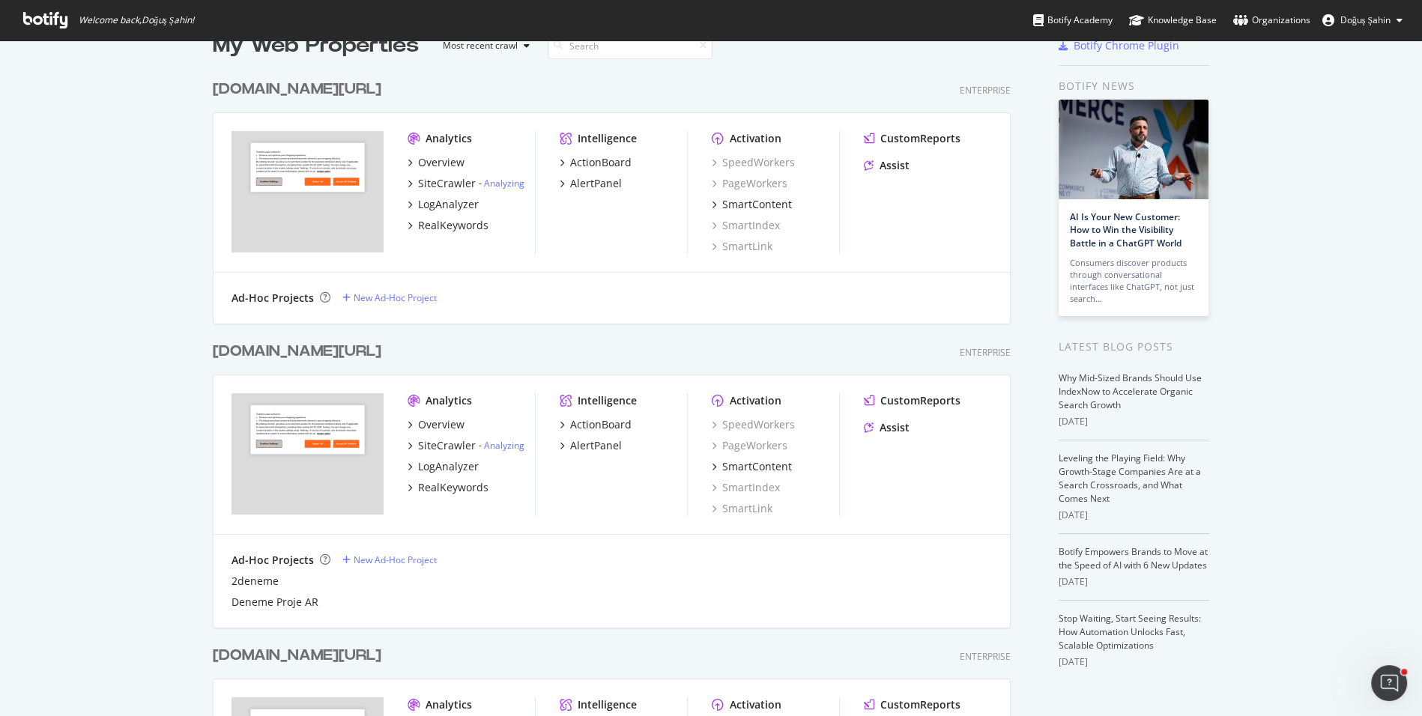
scroll to position [66, 0]
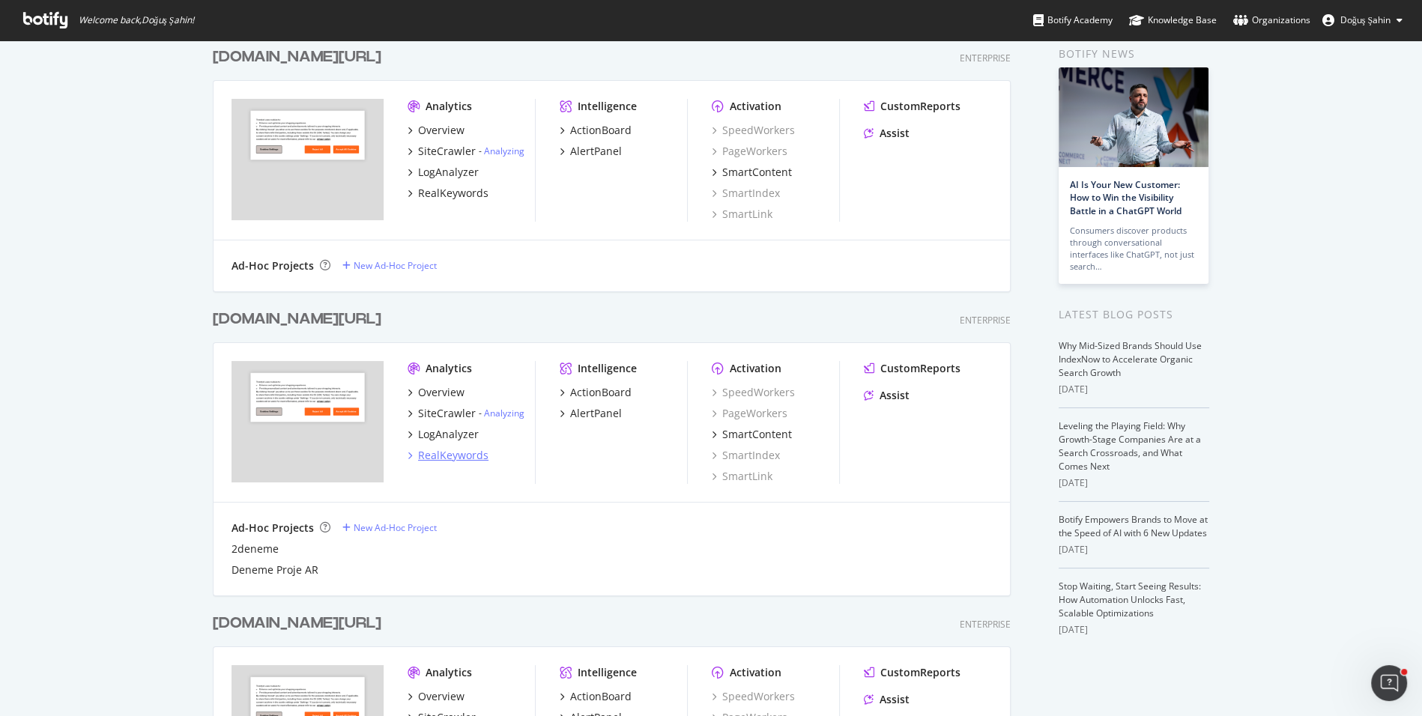
click at [484, 452] on div "RealKeywords" at bounding box center [453, 455] width 70 height 15
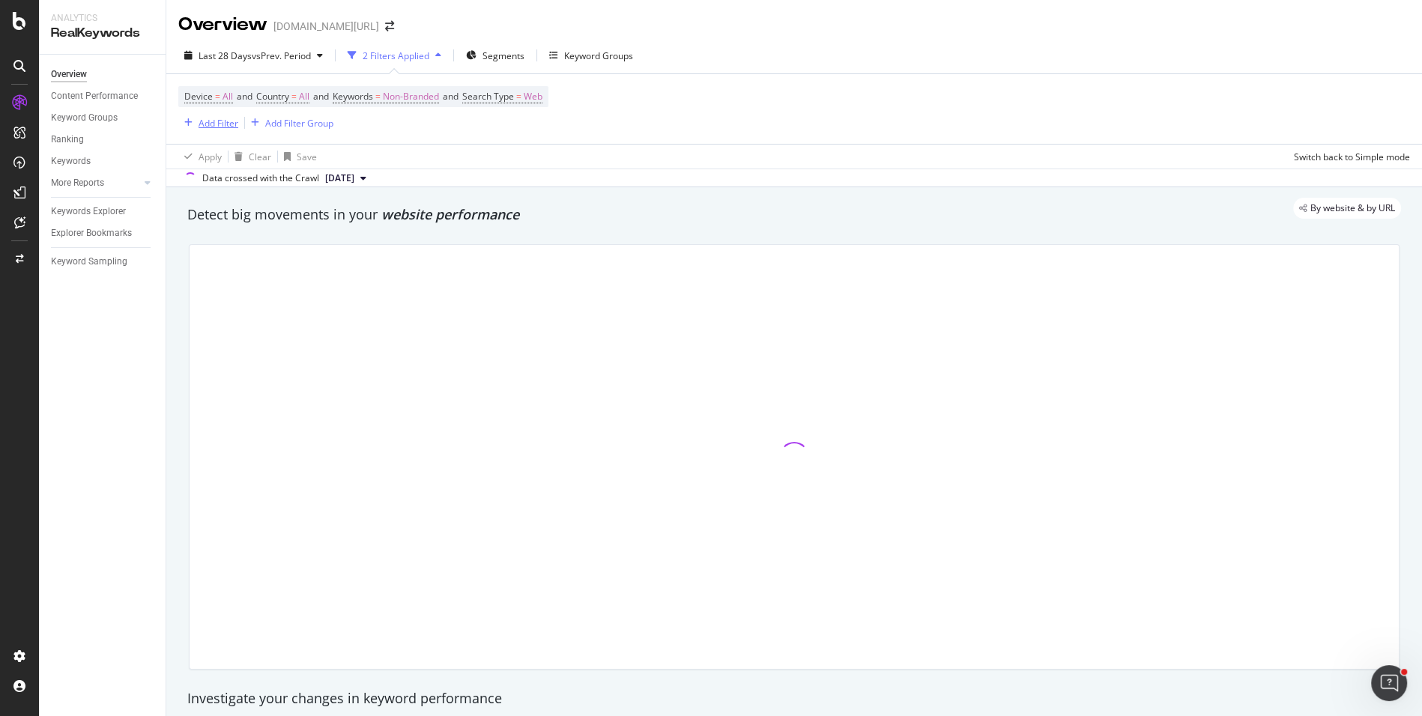
click at [234, 121] on div "Add Filter" at bounding box center [219, 123] width 40 height 13
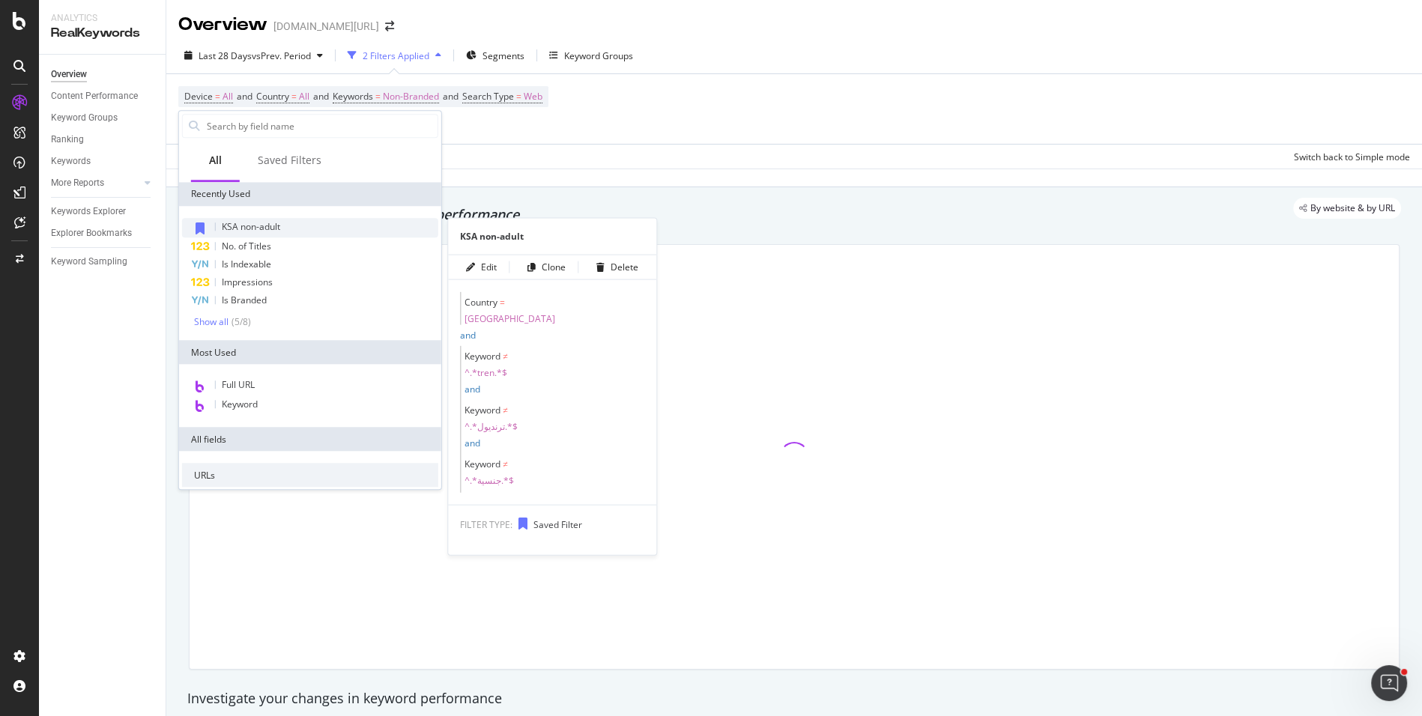
click at [268, 224] on span "KSA non-adult" at bounding box center [251, 226] width 58 height 13
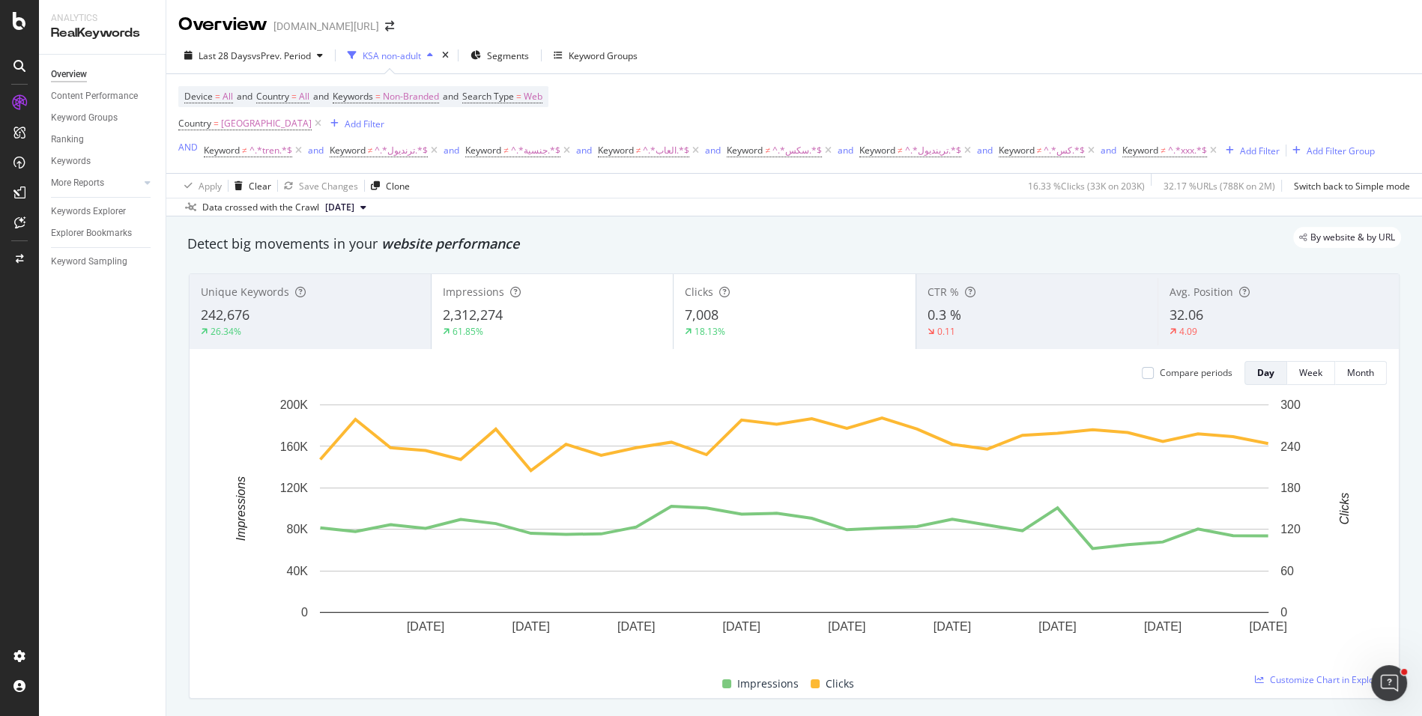
click at [345, 336] on div "26.34%" at bounding box center [310, 331] width 219 height 13
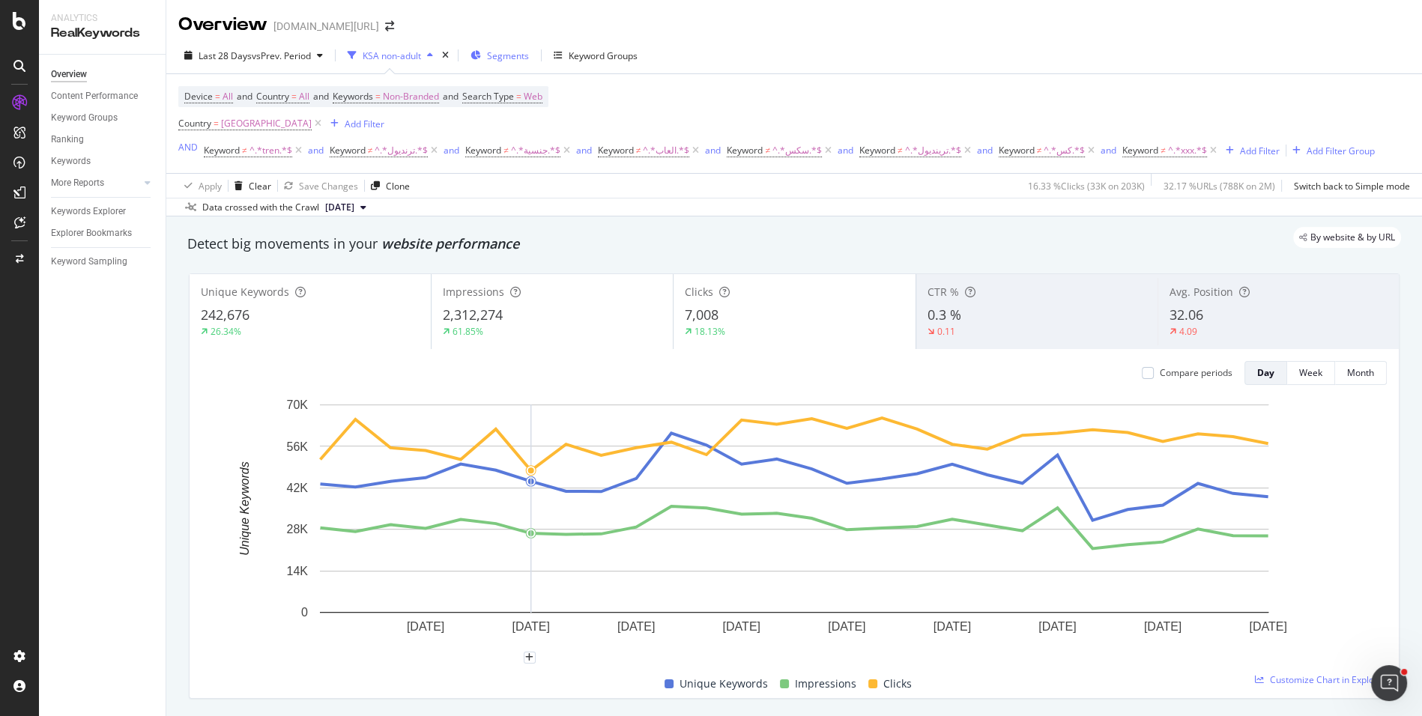
click at [510, 59] on span "Segments" at bounding box center [508, 55] width 42 height 13
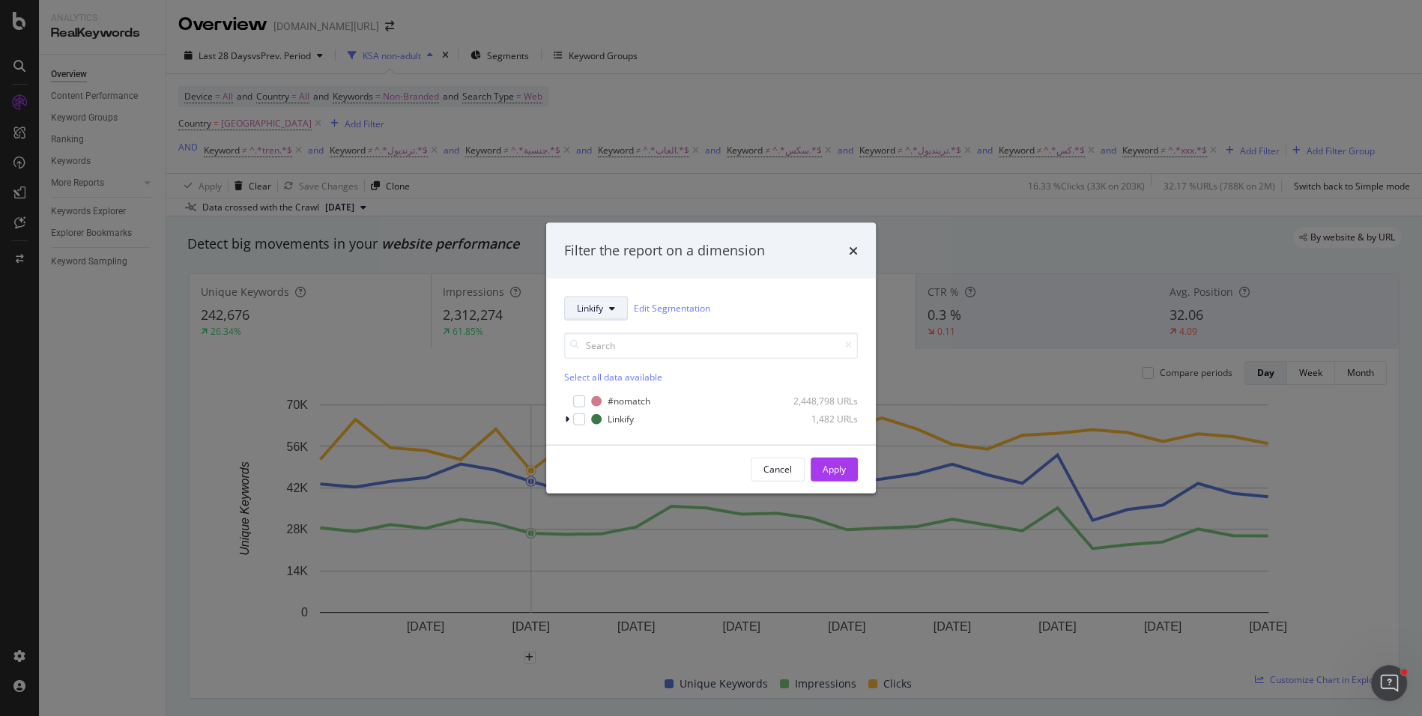
click at [588, 307] on span "Linkify" at bounding box center [590, 308] width 26 height 13
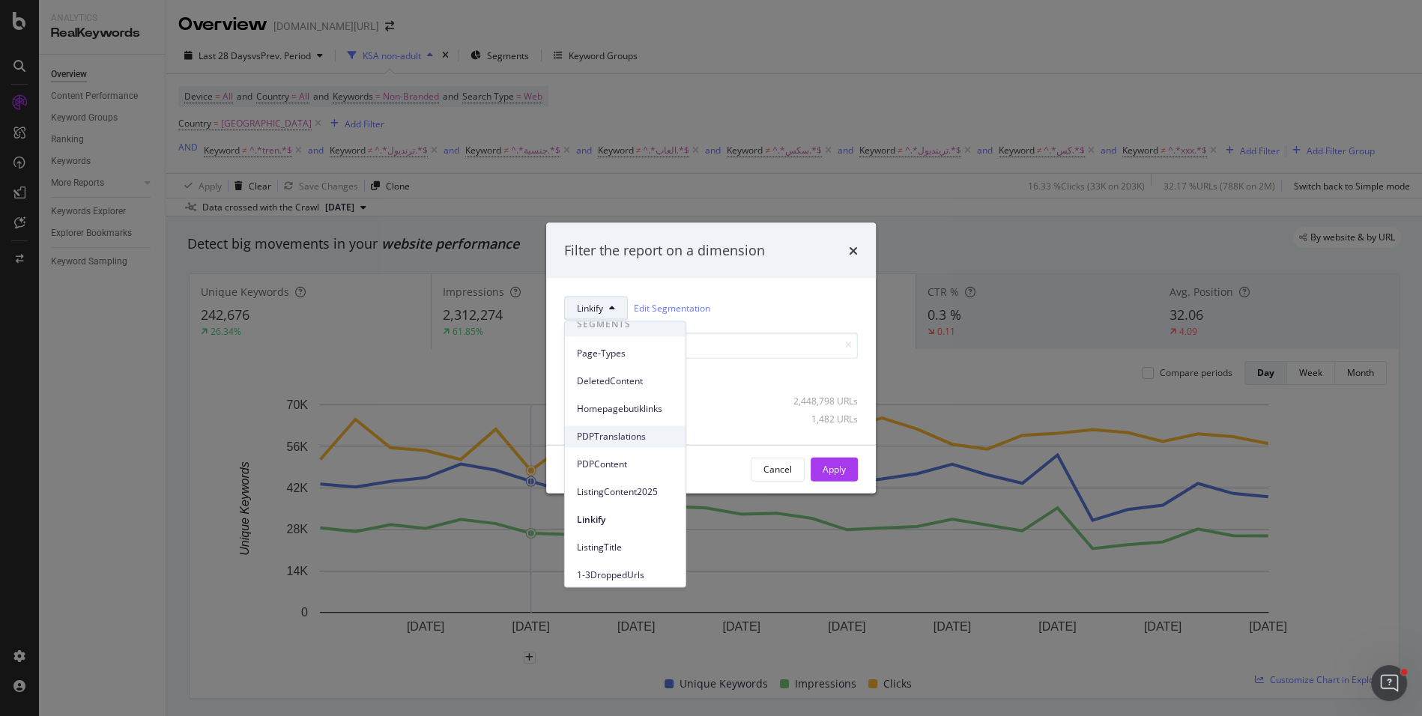
scroll to position [17, 0]
click at [628, 437] on div "PDPTranslations" at bounding box center [625, 428] width 121 height 22
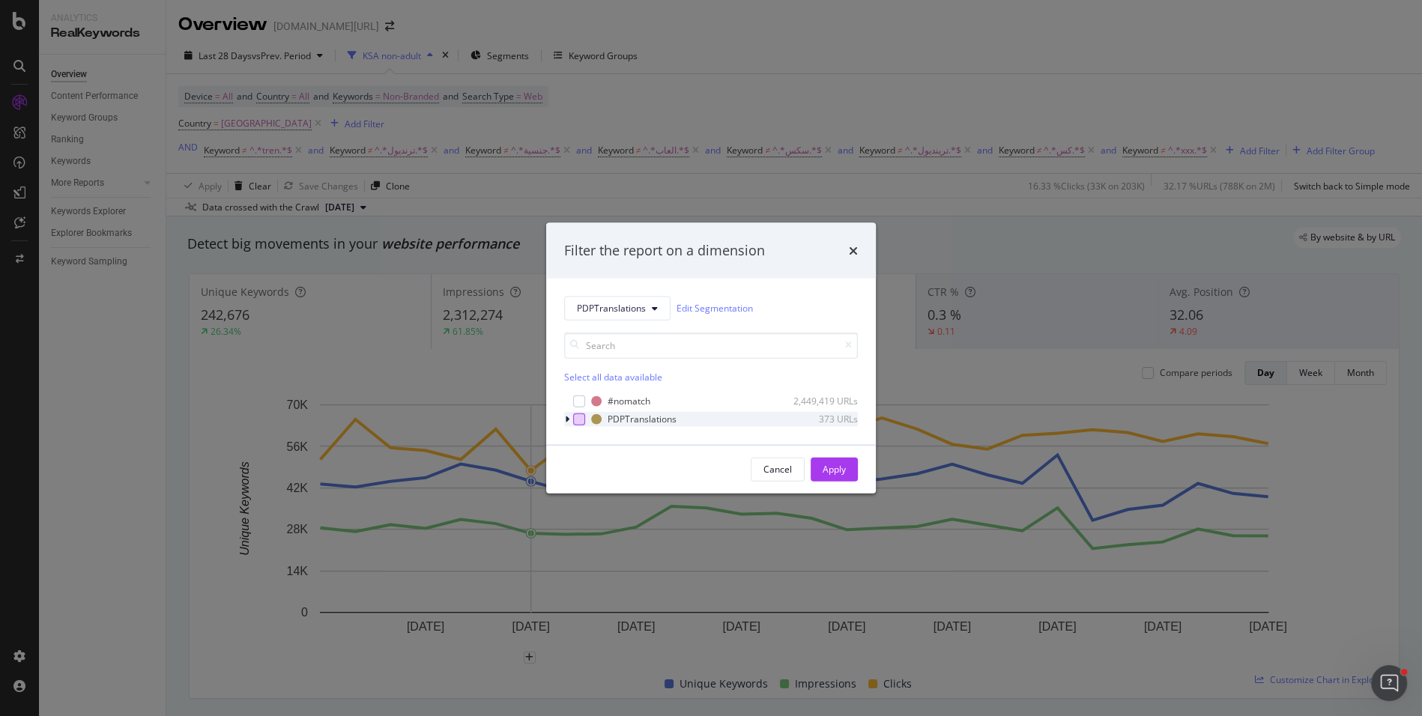
click at [573, 416] on div "modal" at bounding box center [579, 419] width 12 height 12
click at [569, 416] on div "modal" at bounding box center [568, 418] width 9 height 15
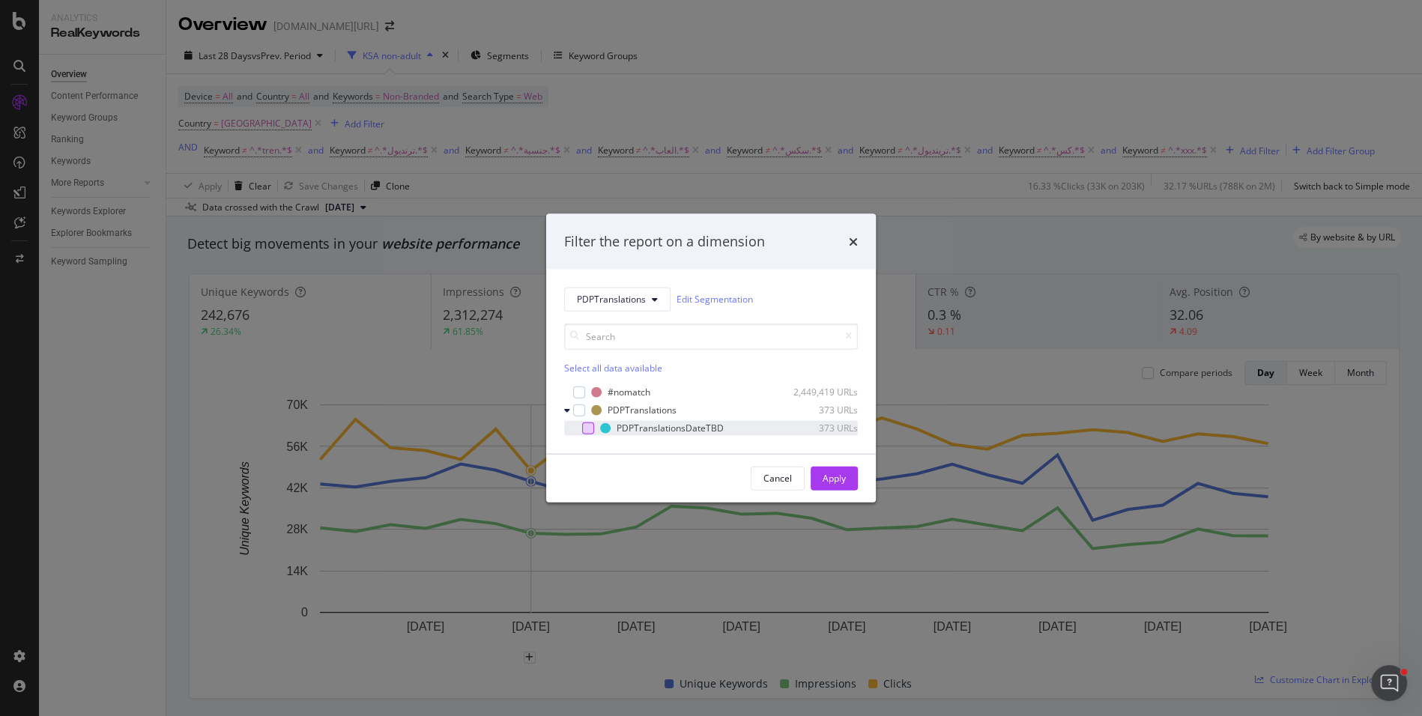
click at [588, 424] on div "modal" at bounding box center [588, 428] width 12 height 12
click at [835, 496] on div "Cancel Apply" at bounding box center [711, 478] width 330 height 48
click at [838, 485] on div "Apply" at bounding box center [834, 478] width 23 height 22
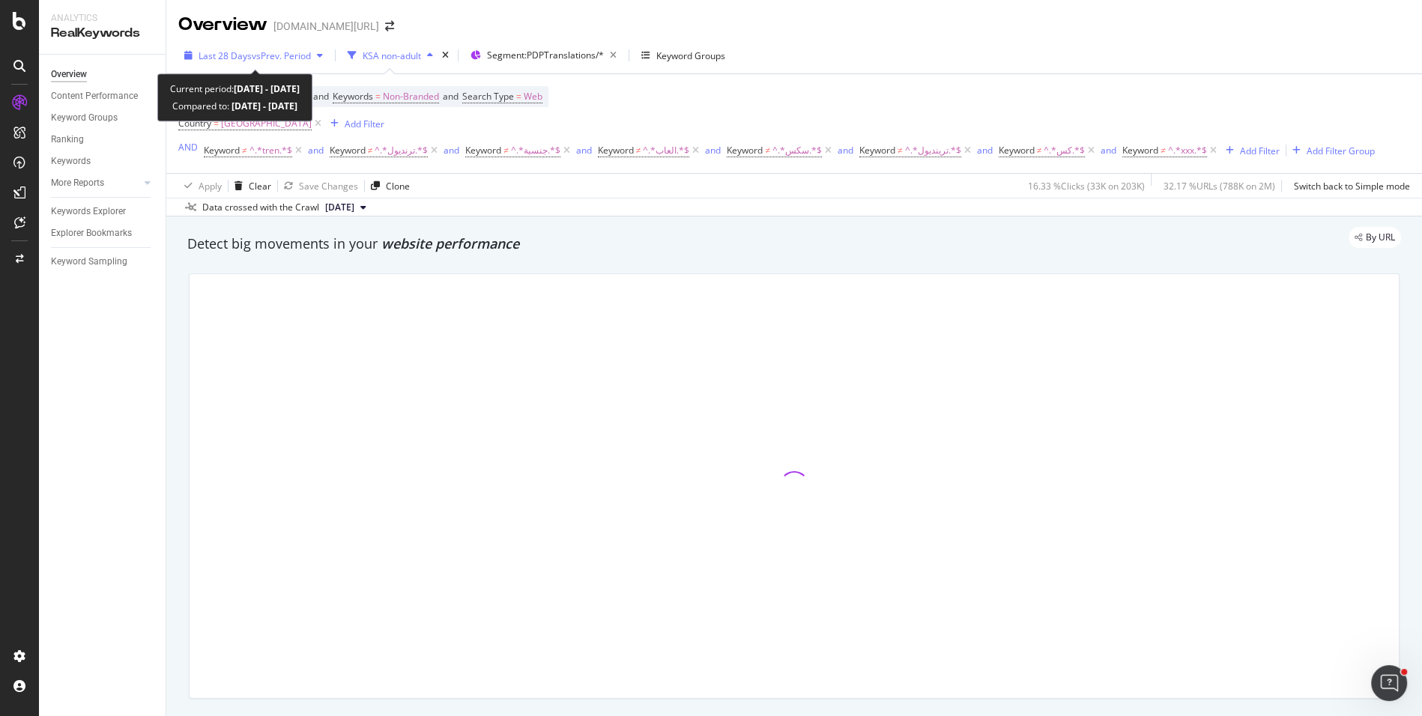
click at [299, 55] on span "vs Prev. Period" at bounding box center [281, 55] width 59 height 13
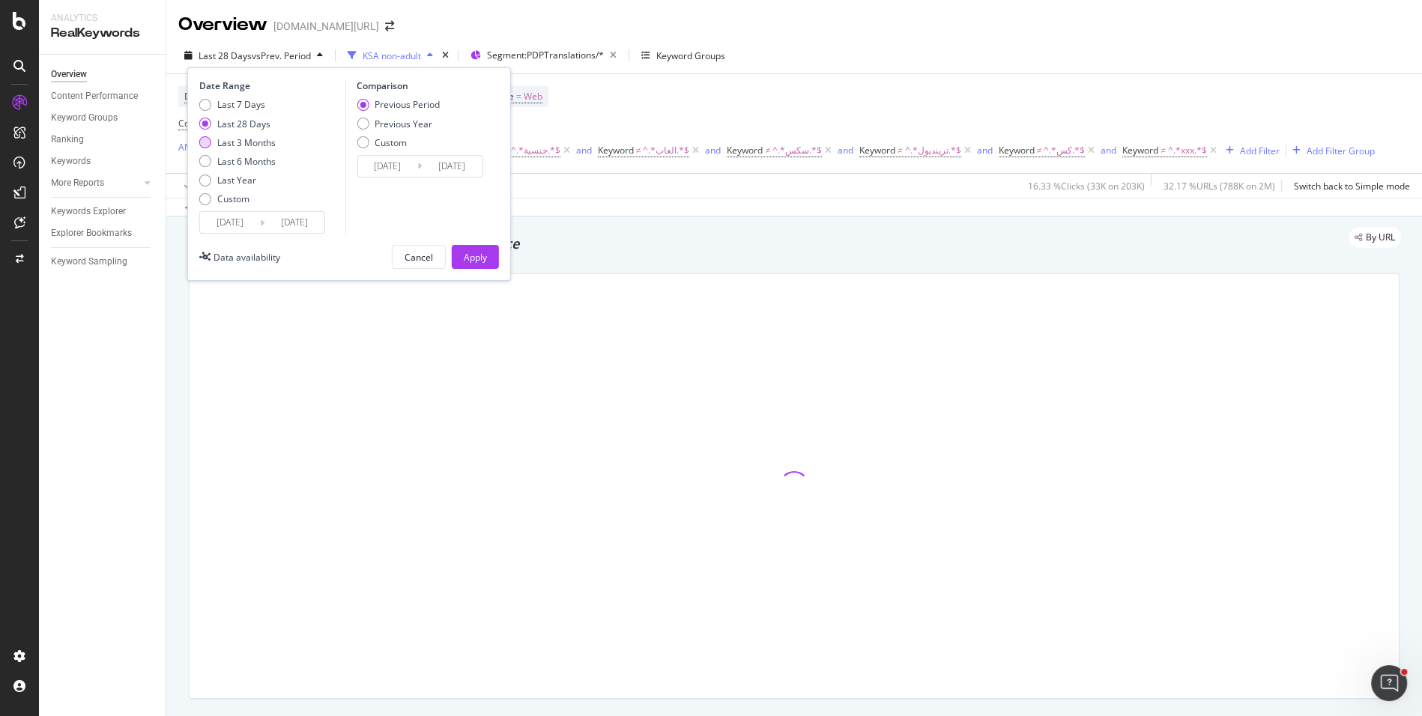
click at [255, 142] on div "Last 3 Months" at bounding box center [246, 142] width 58 height 13
type input "[DATE]"
click at [458, 237] on div "Date Range Last 7 Days Last 28 Days Last 3 Months Last 6 Months Last Year Custo…" at bounding box center [349, 173] width 324 height 213
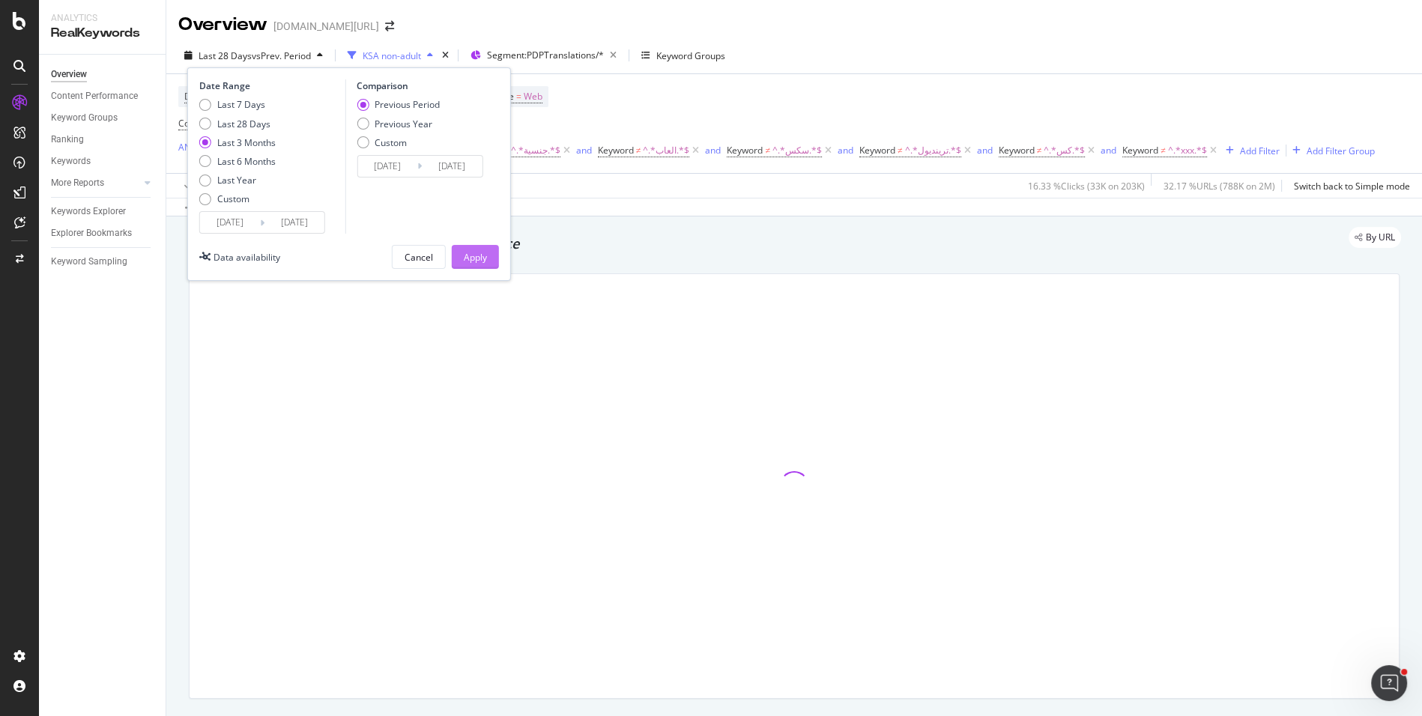
click at [459, 245] on button "Apply" at bounding box center [475, 257] width 47 height 24
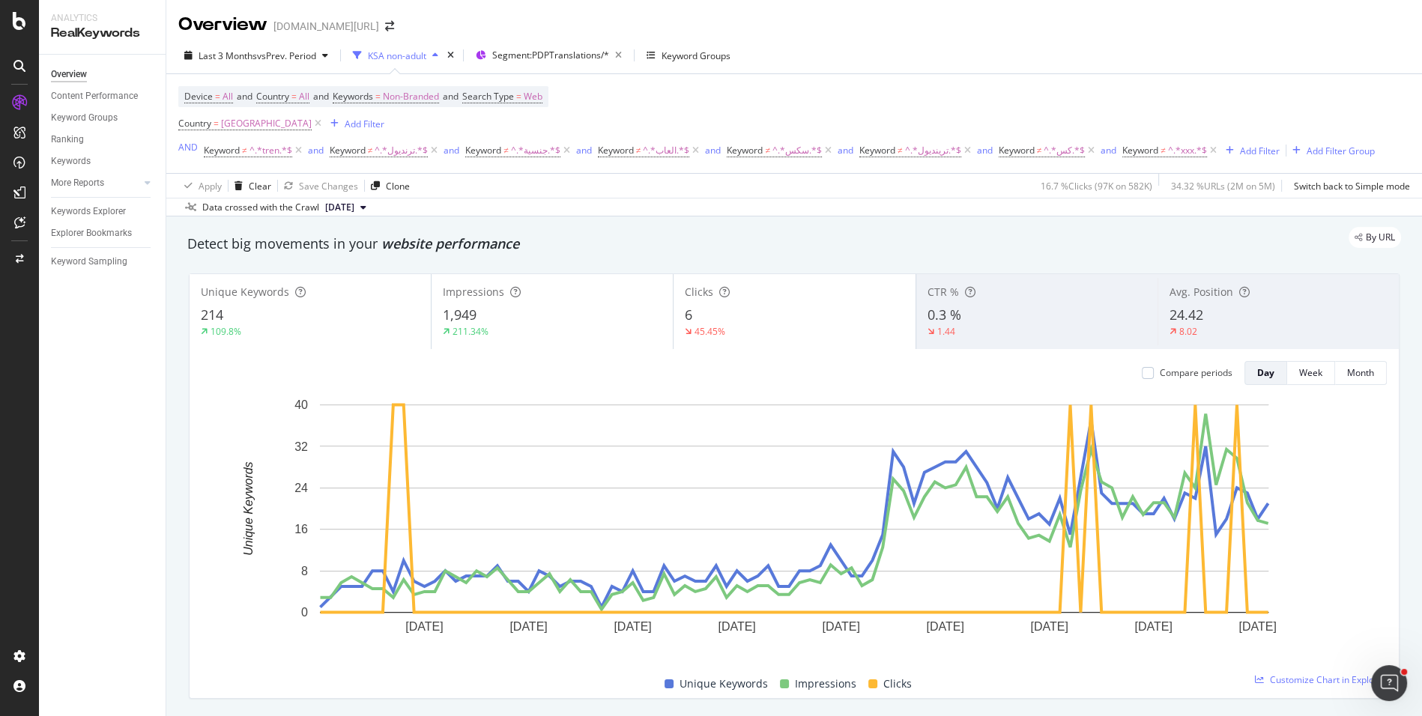
click at [774, 325] on div "45.45%" at bounding box center [794, 331] width 219 height 13
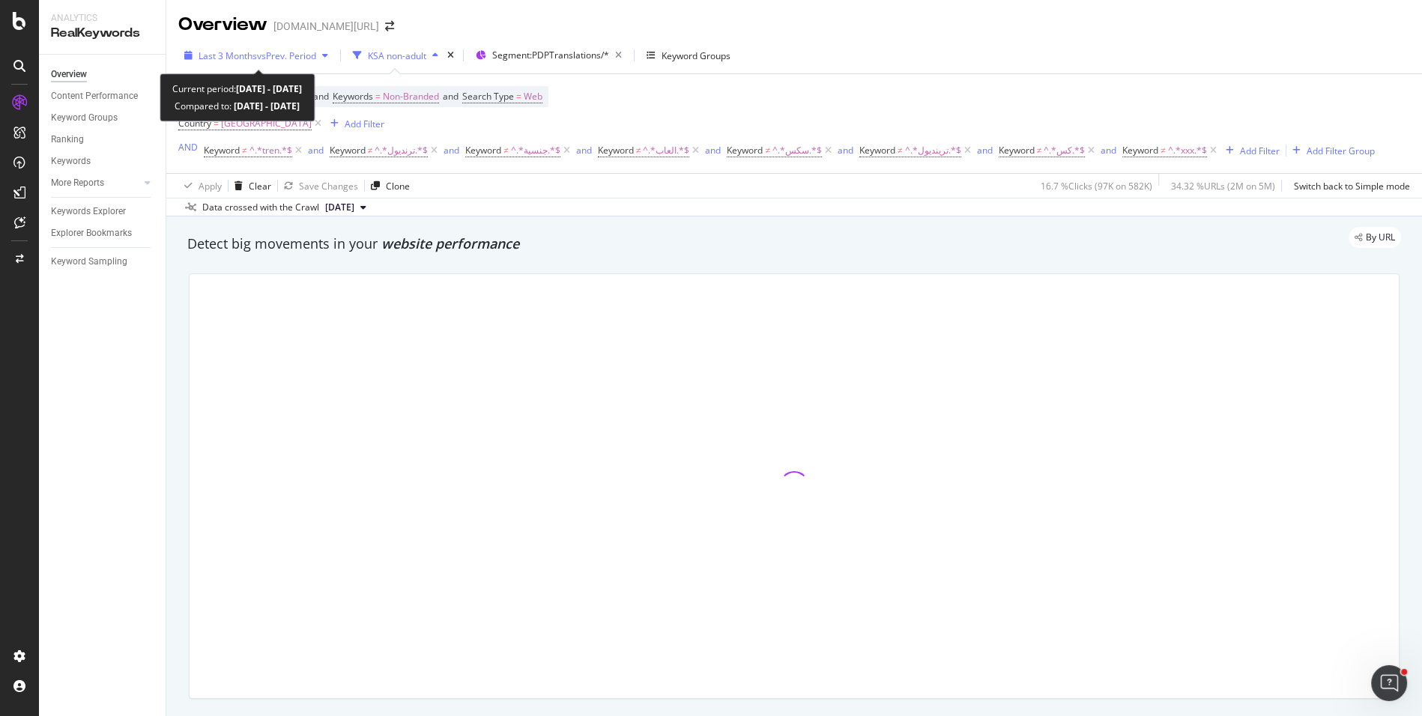
click at [295, 58] on span "vs Prev. Period" at bounding box center [286, 55] width 59 height 13
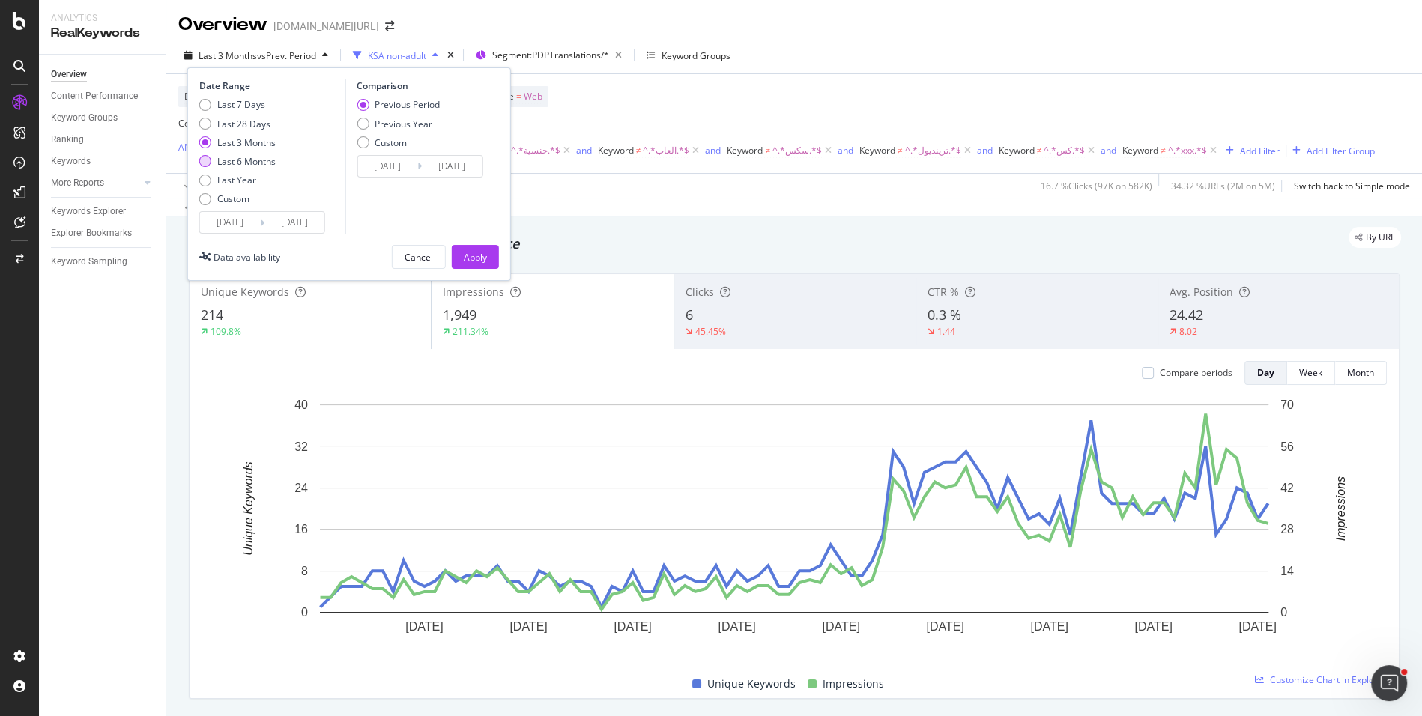
click at [265, 155] on div "Last 6 Months" at bounding box center [246, 161] width 58 height 13
type input "[DATE]"
click at [467, 251] on div "Apply" at bounding box center [475, 257] width 23 height 13
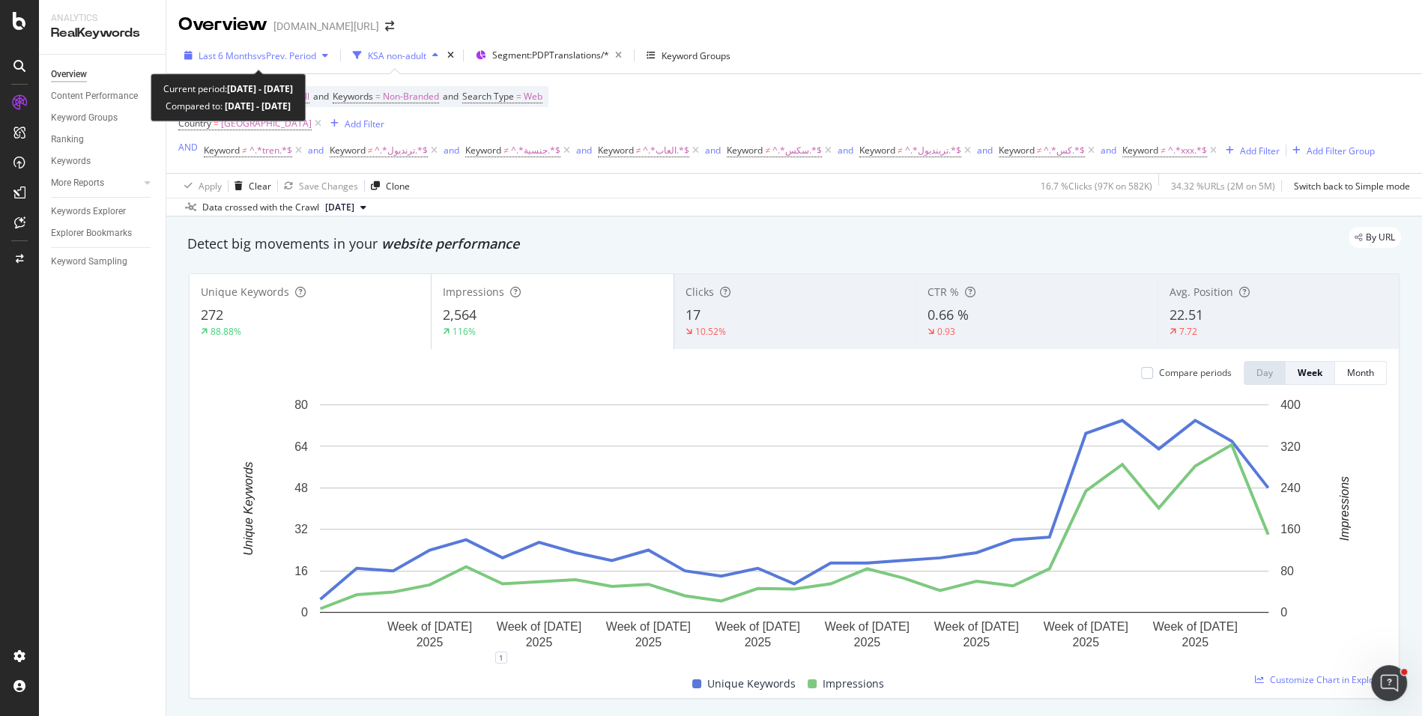
click at [285, 47] on div "Last 6 Months vs Prev. Period" at bounding box center [256, 55] width 156 height 22
click at [617, 686] on div "Unique Keywords Impressions" at bounding box center [788, 684] width 1185 height 29
